Goal: Transaction & Acquisition: Purchase product/service

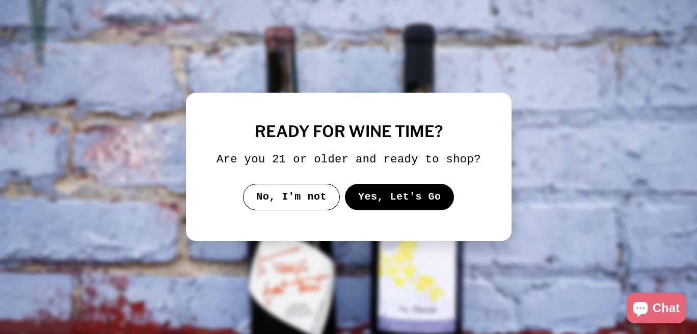
click at [345, 202] on button "Yes, Let's Go" at bounding box center [400, 197] width 110 height 27
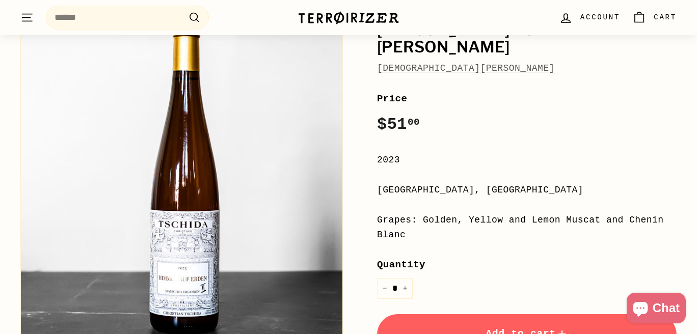
scroll to position [159, 0]
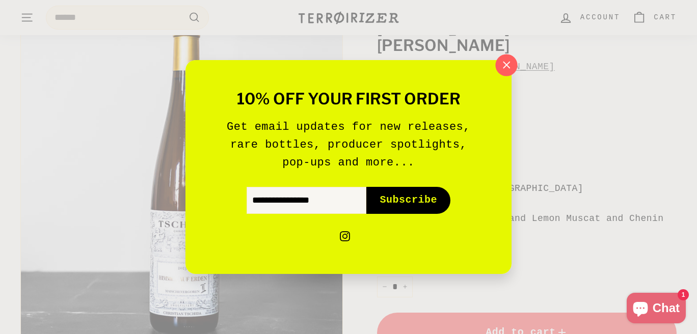
click at [505, 68] on icon "button" at bounding box center [506, 65] width 15 height 15
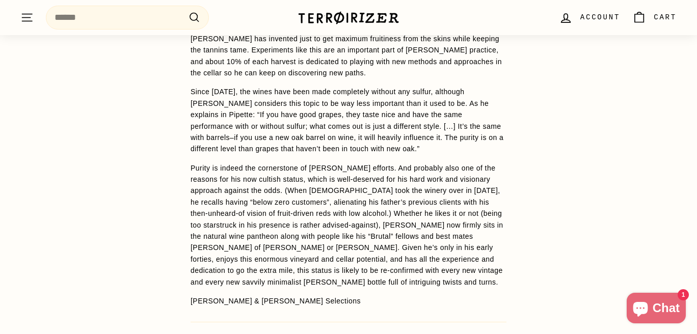
scroll to position [1701, 0]
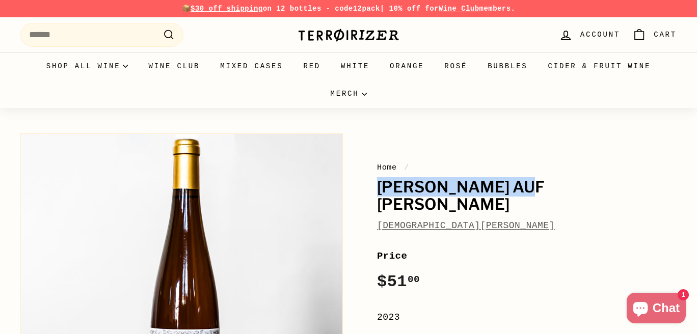
drag, startPoint x: 536, startPoint y: 186, endPoint x: 376, endPoint y: 175, distance: 159.8
copy h1 "Himmel Auf Erden"
